Goal: Information Seeking & Learning: Learn about a topic

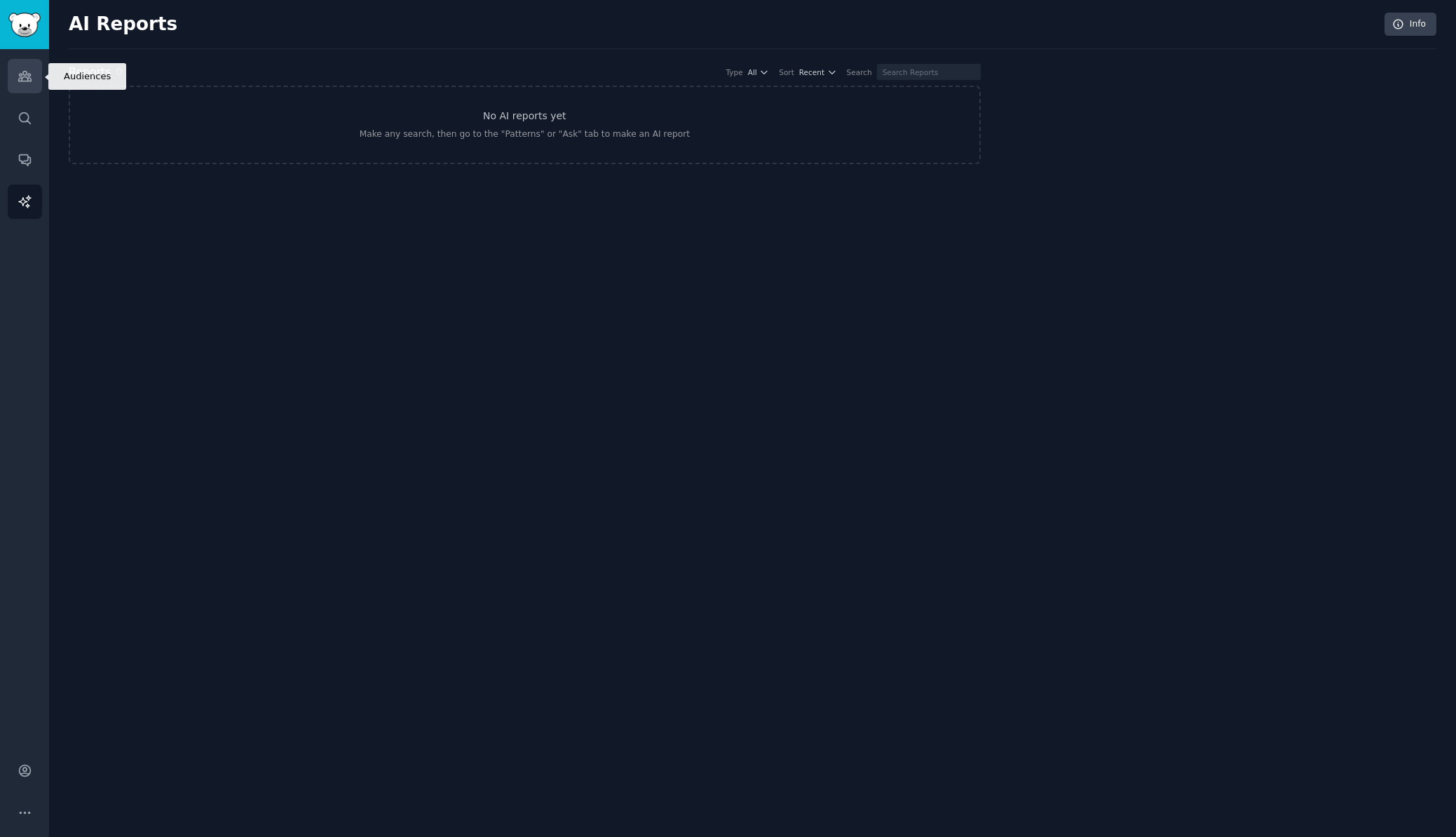
click at [41, 76] on link "Audiences" at bounding box center [25, 76] width 35 height 35
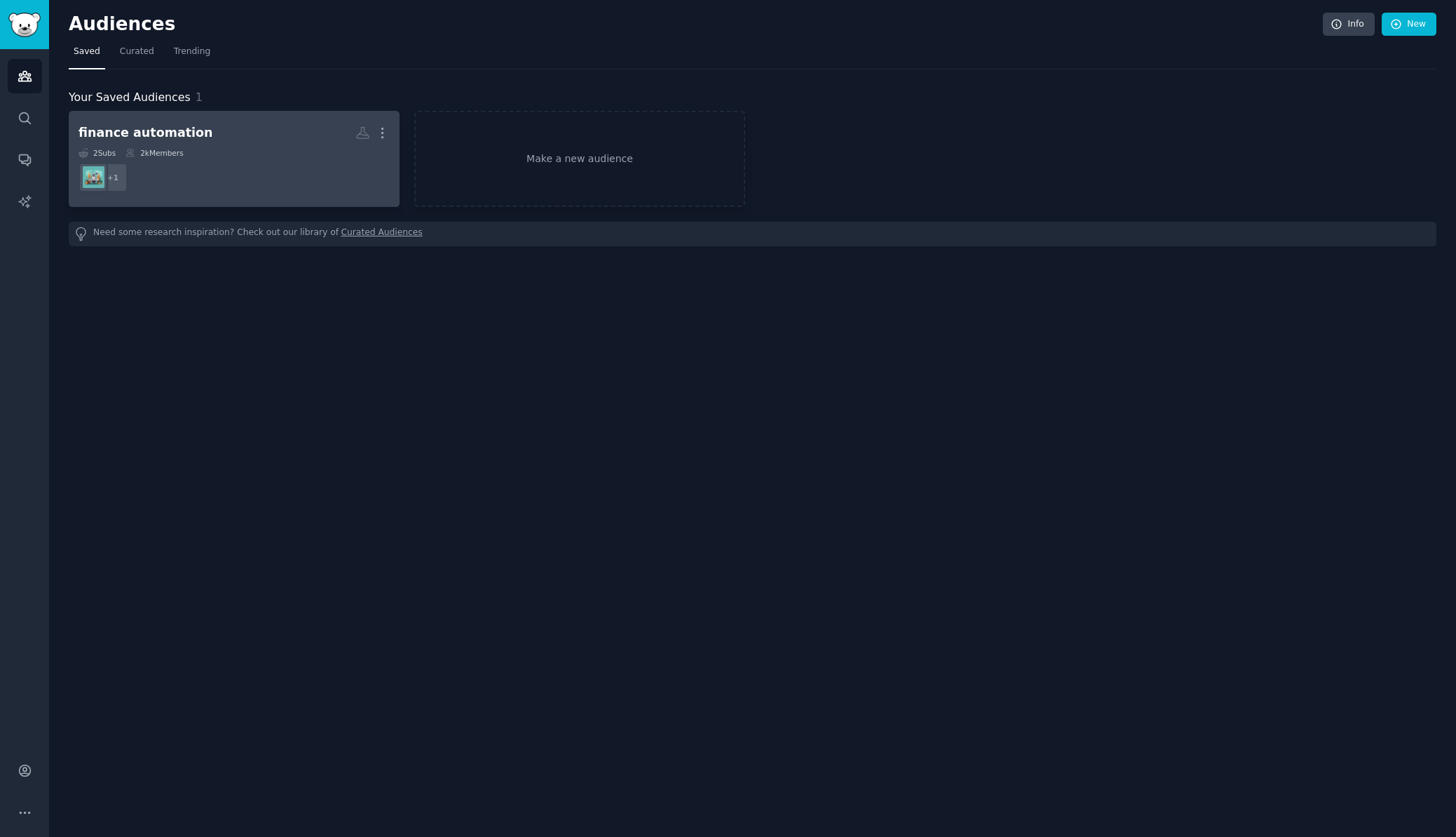
click at [167, 117] on link "finance automation More 2 Sub s 2k Members + 1" at bounding box center [235, 159] width 331 height 96
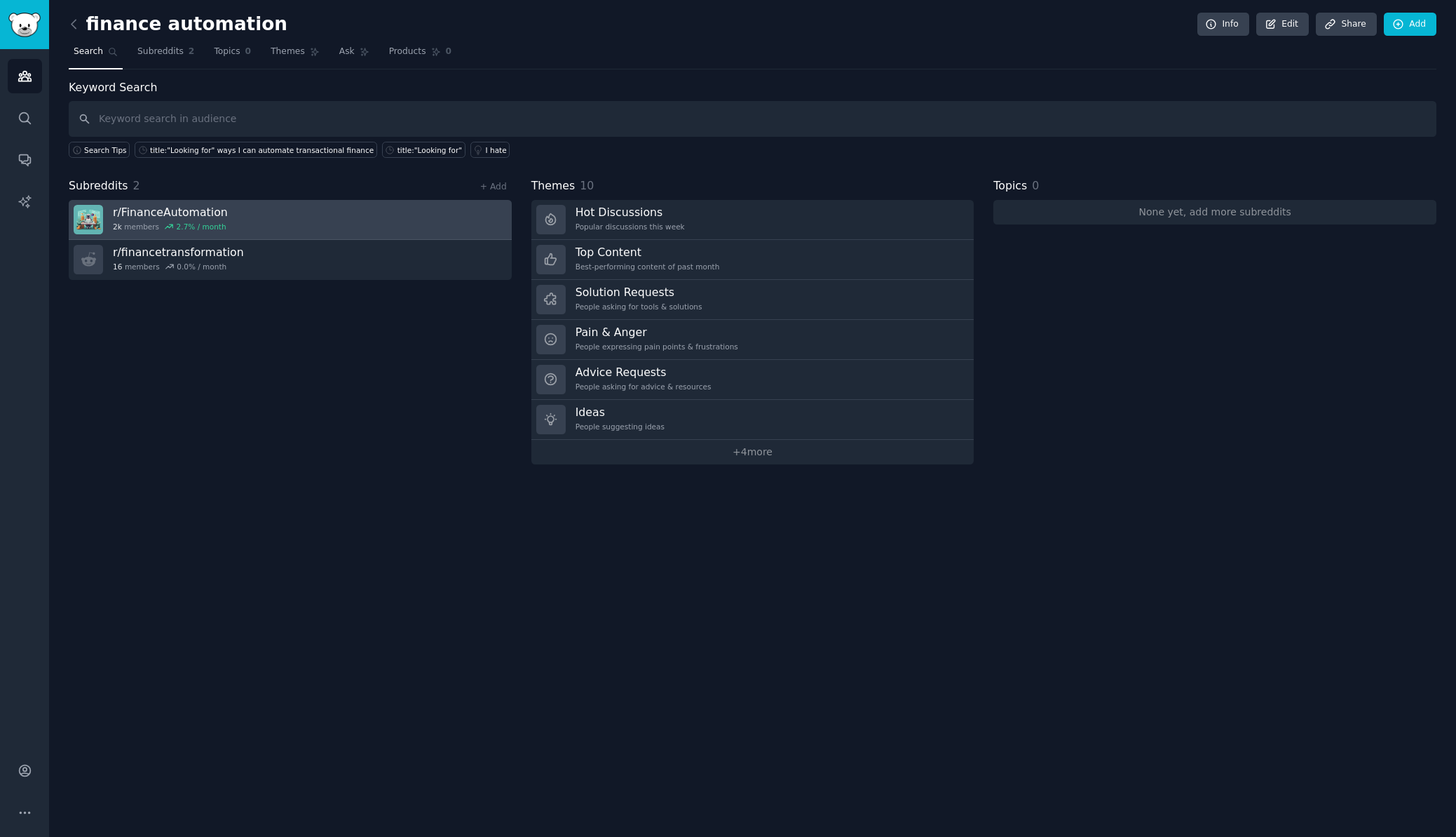
click at [382, 217] on link "r/ FinanceAutomation 2k members 2.7 % / month" at bounding box center [291, 220] width 443 height 40
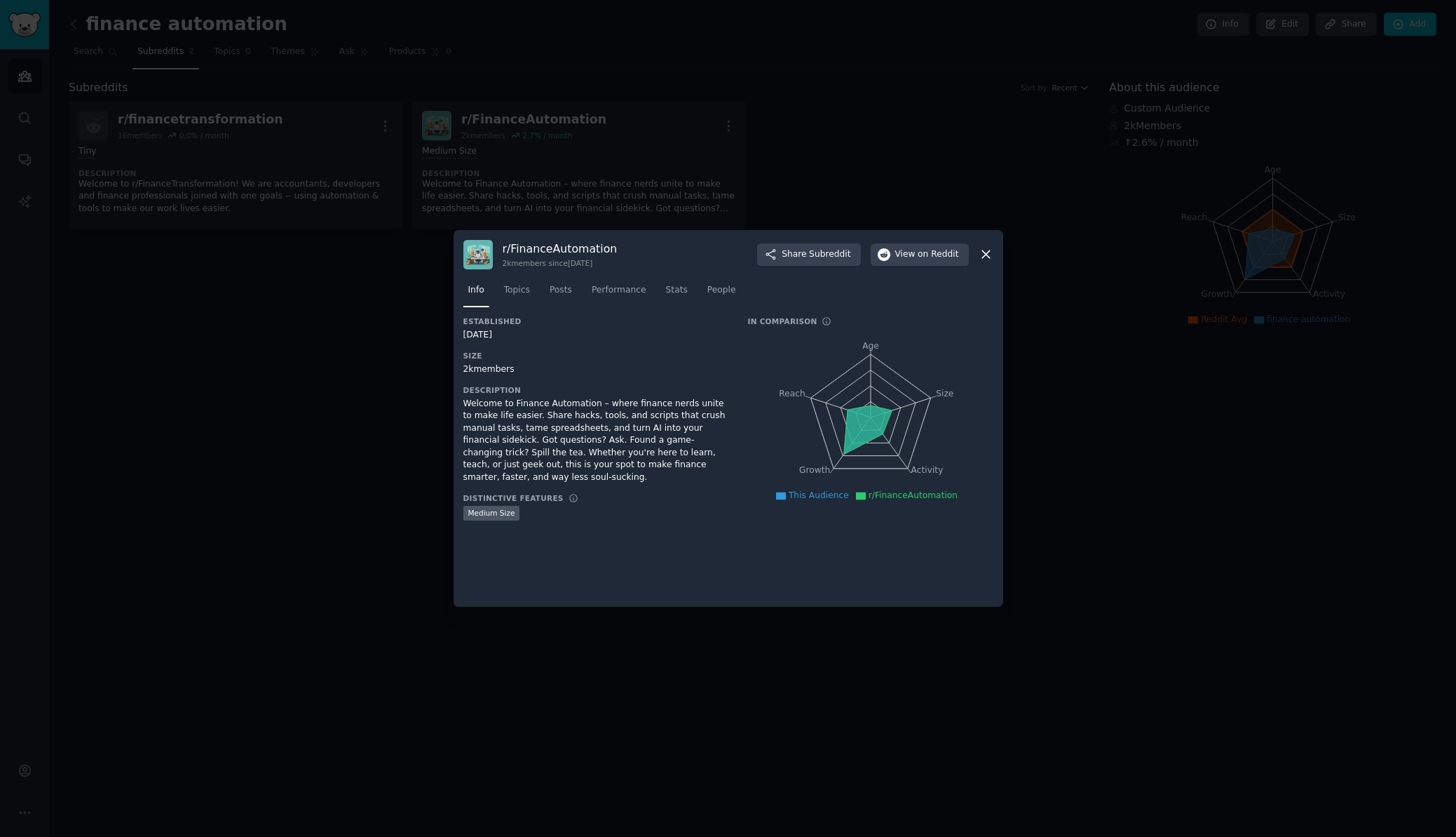
click at [345, 264] on div at bounding box center [728, 418] width 1456 height 837
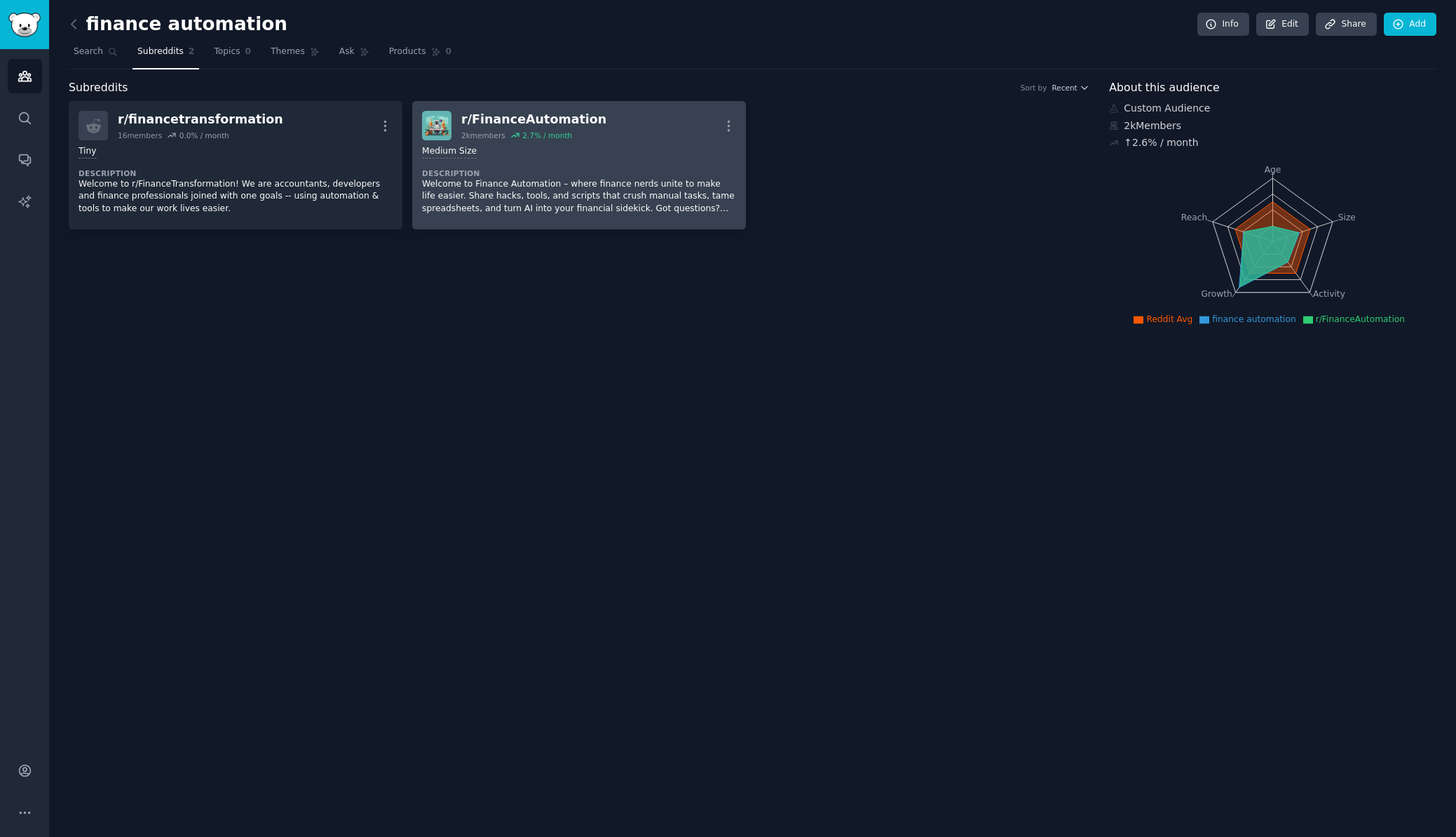
click at [604, 112] on div "r/ FinanceAutomation 2k members 2.7 % / month More" at bounding box center [579, 125] width 314 height 30
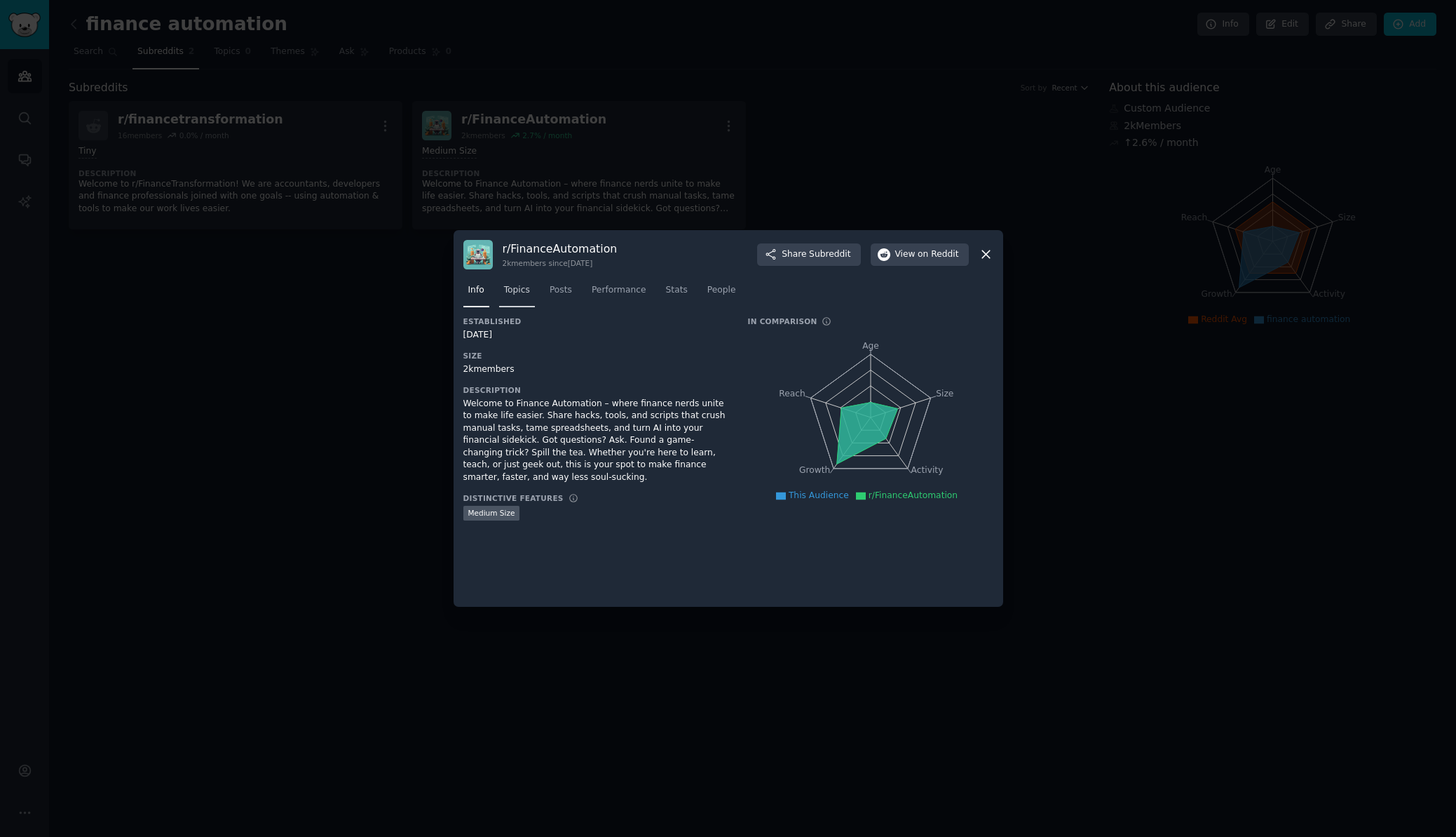
click at [519, 286] on span "Topics" at bounding box center [517, 291] width 26 height 13
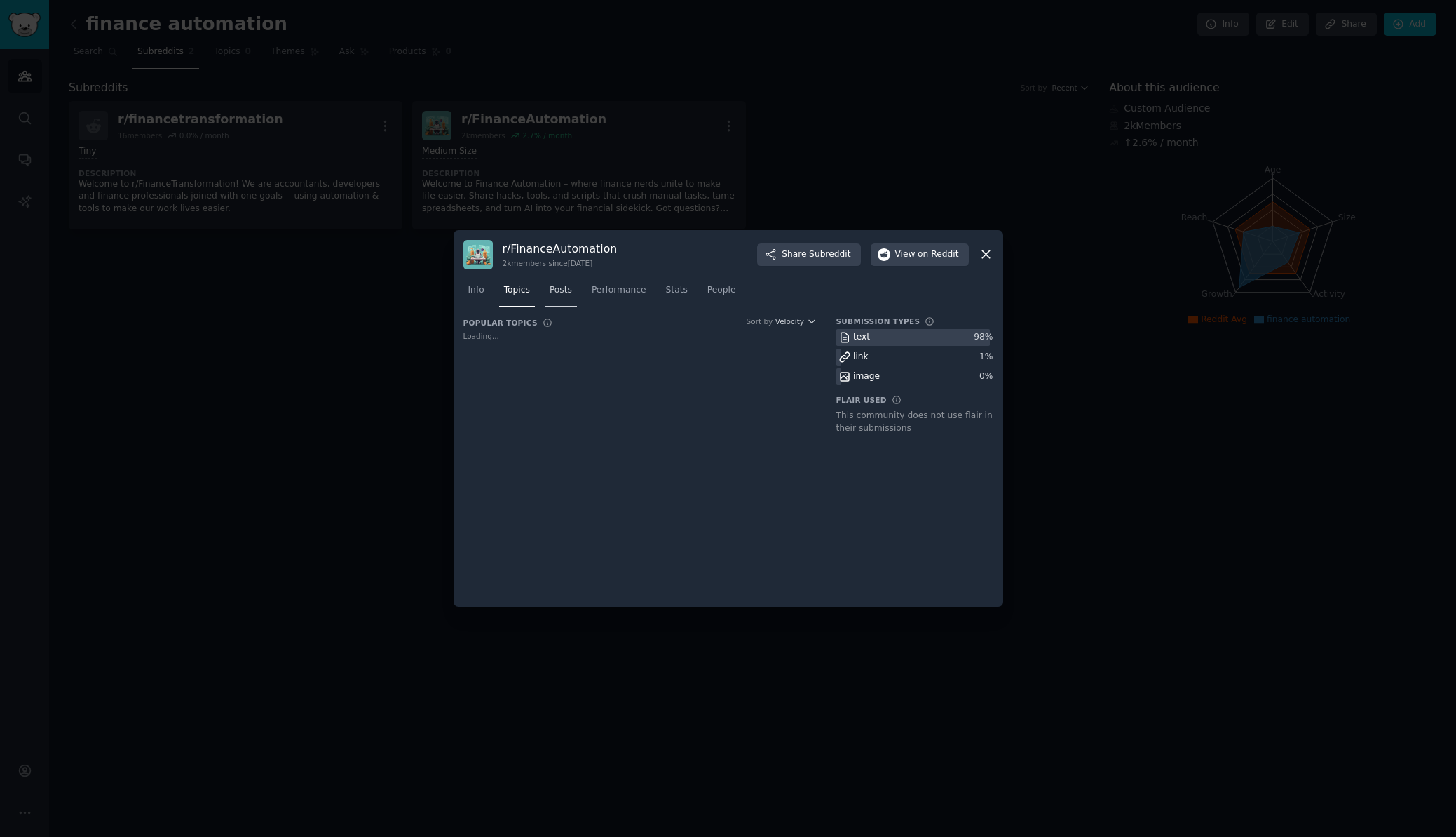
click at [559, 289] on span "Posts" at bounding box center [560, 291] width 22 height 13
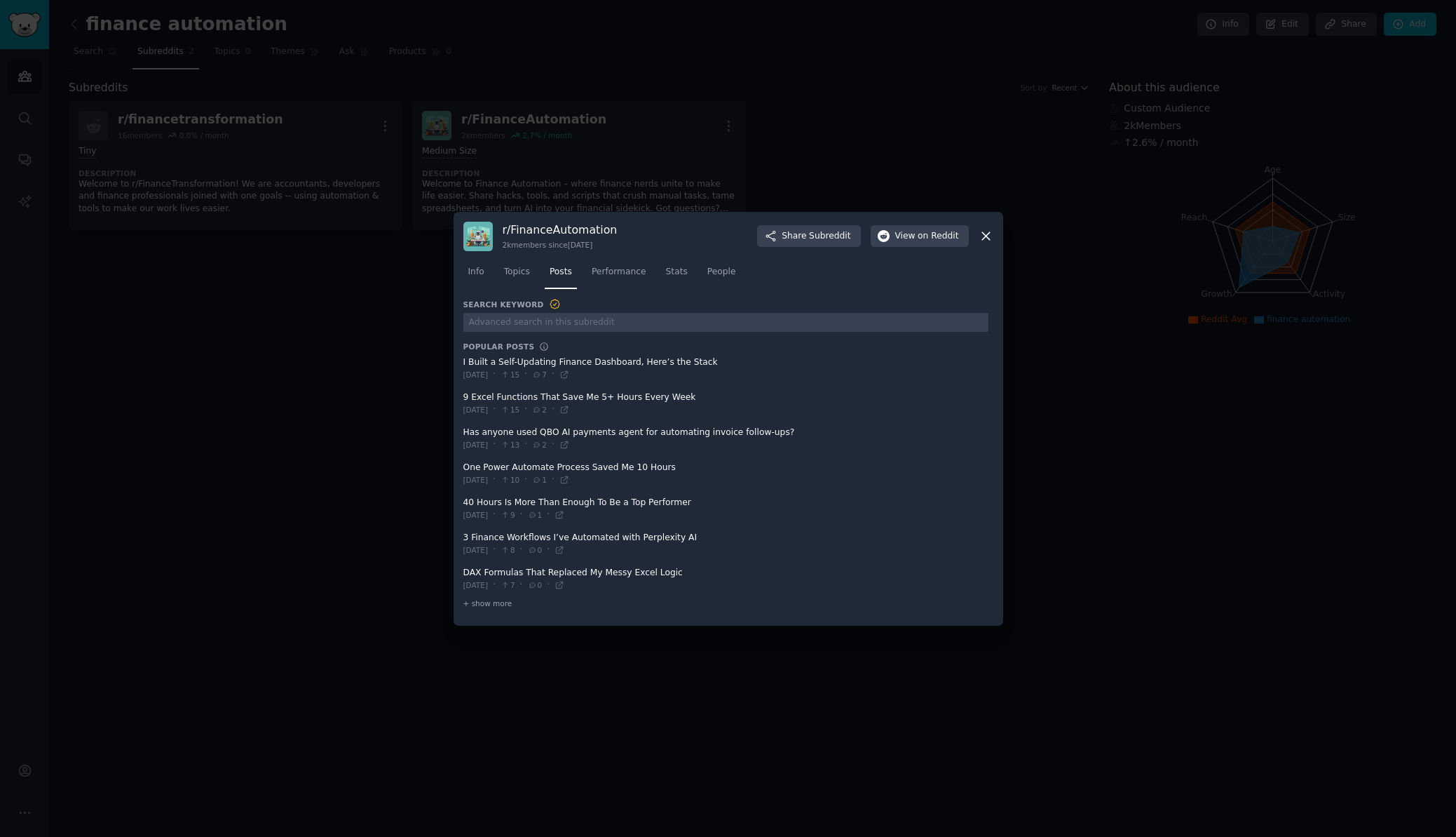
drag, startPoint x: 464, startPoint y: 365, endPoint x: 733, endPoint y: 364, distance: 269.0
click at [729, 365] on span at bounding box center [726, 368] width 525 height 35
click at [735, 363] on span at bounding box center [726, 368] width 525 height 35
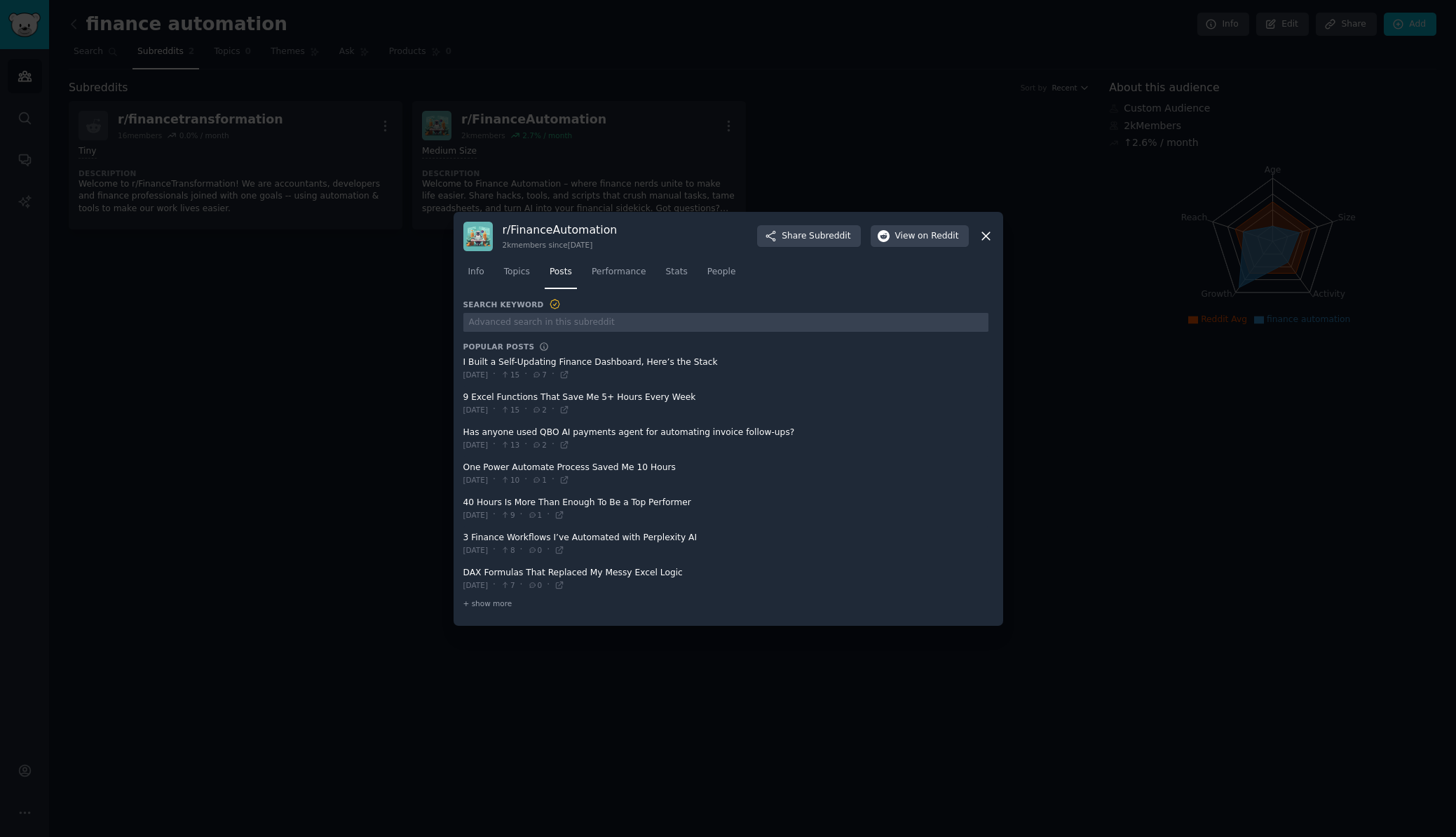
drag, startPoint x: 678, startPoint y: 361, endPoint x: 493, endPoint y: 359, distance: 185.0
click at [493, 359] on span at bounding box center [726, 368] width 525 height 35
click at [467, 354] on span at bounding box center [726, 368] width 525 height 35
click at [605, 271] on span "Performance" at bounding box center [619, 272] width 55 height 13
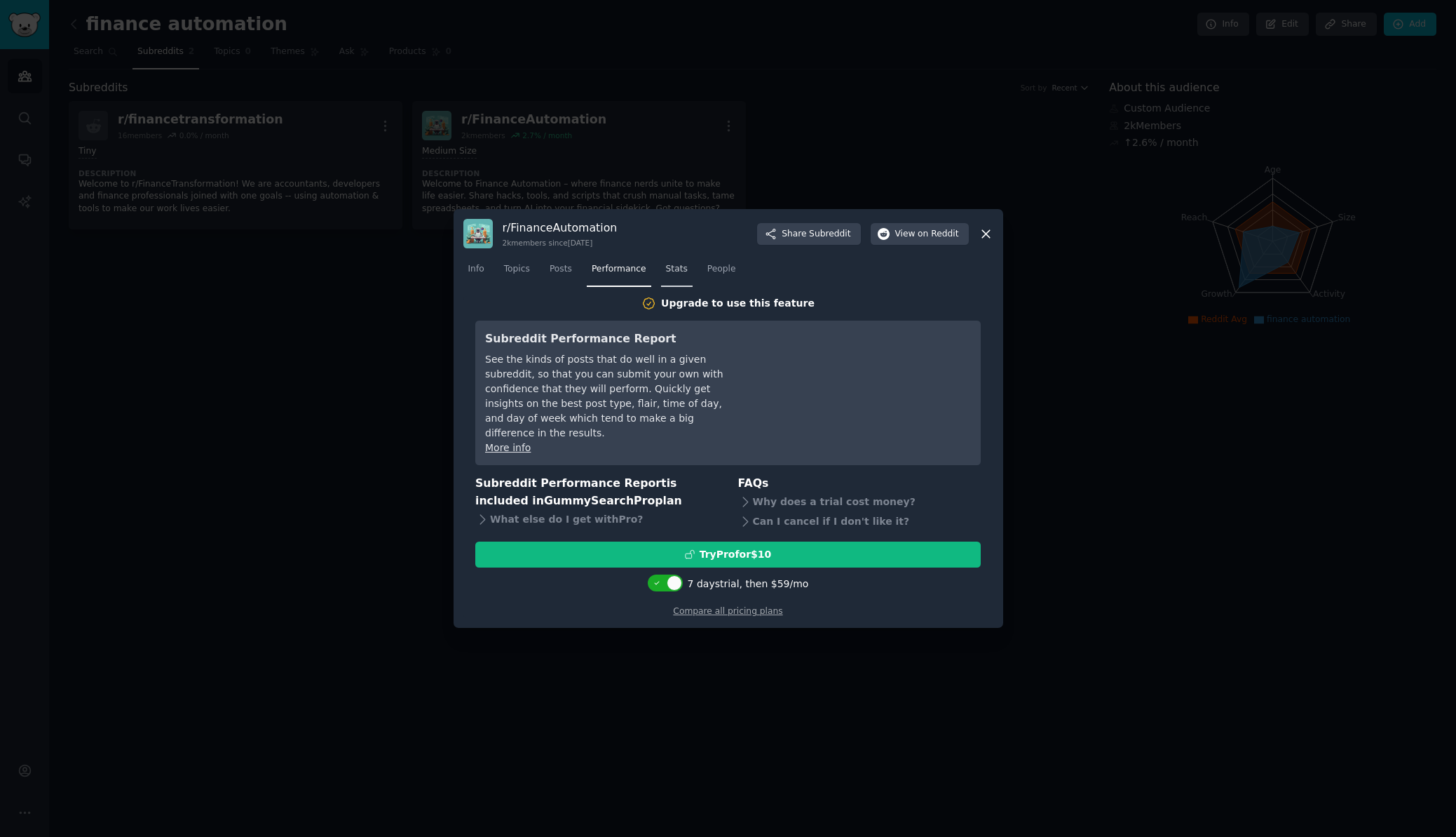
click at [663, 271] on link "Stats" at bounding box center [677, 273] width 32 height 29
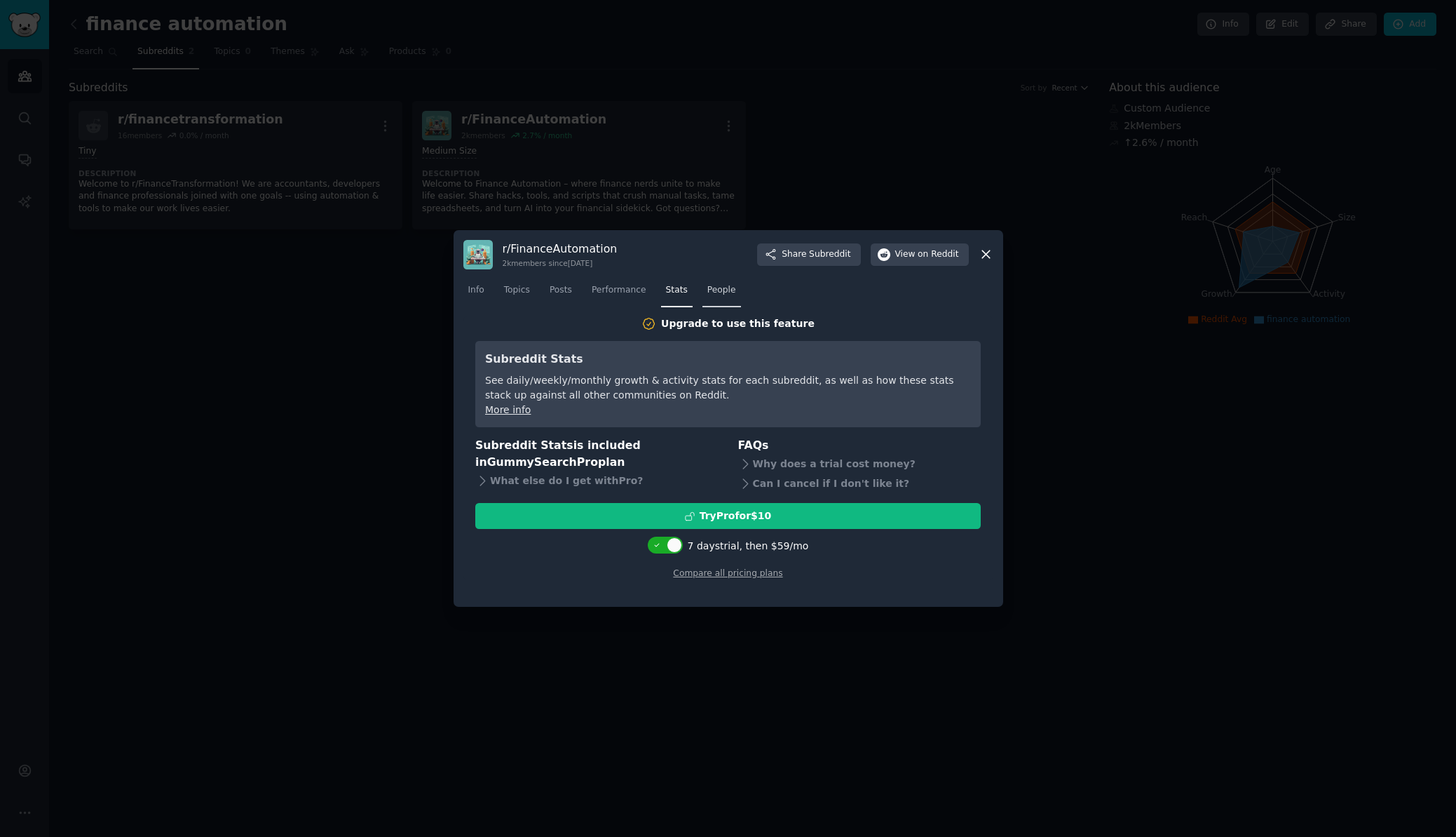
click at [731, 284] on span "People" at bounding box center [722, 291] width 29 height 13
click at [360, 296] on div at bounding box center [728, 418] width 1456 height 837
